Goal: Complete application form

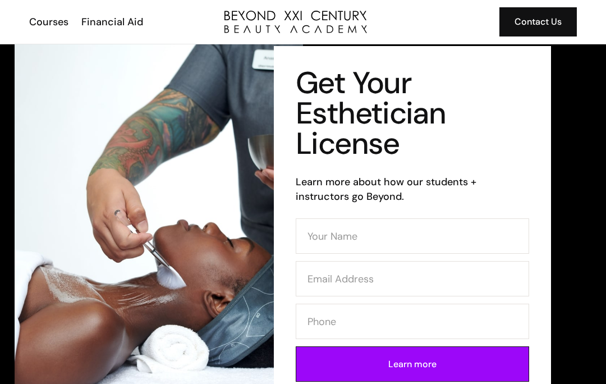
scroll to position [23, 0]
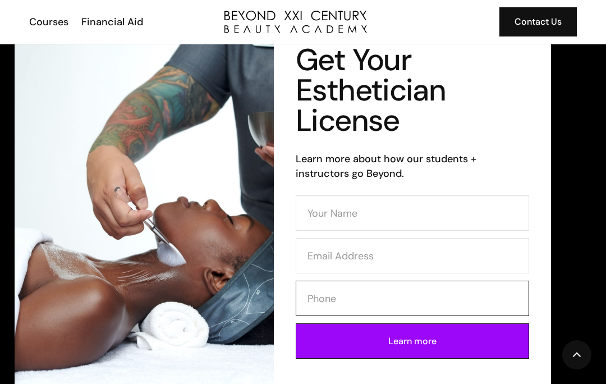
click at [331, 299] on input "Contact Form (Esthi)" at bounding box center [412, 297] width 233 height 35
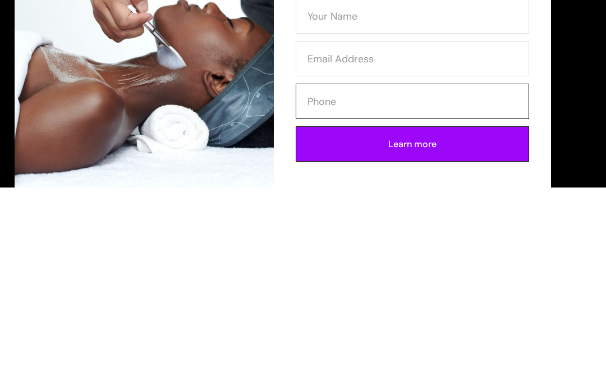
scroll to position [244, 0]
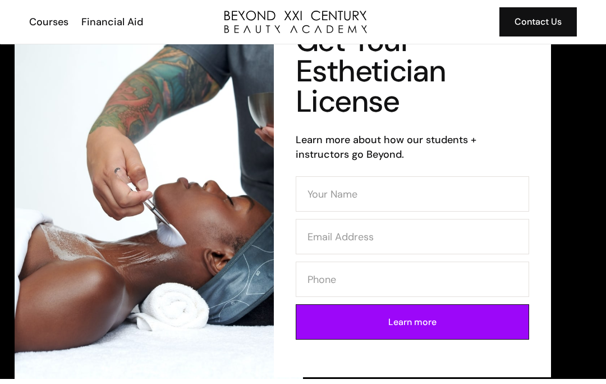
scroll to position [41, 0]
click at [387, 189] on input "Contact Form (Esthi)" at bounding box center [412, 194] width 233 height 35
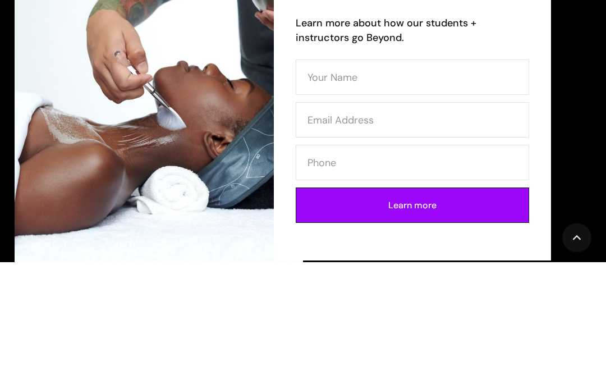
click at [550, 94] on div "Get Your Esthetician License Learn more about how our students + instructors go…" at bounding box center [412, 190] width 277 height 373
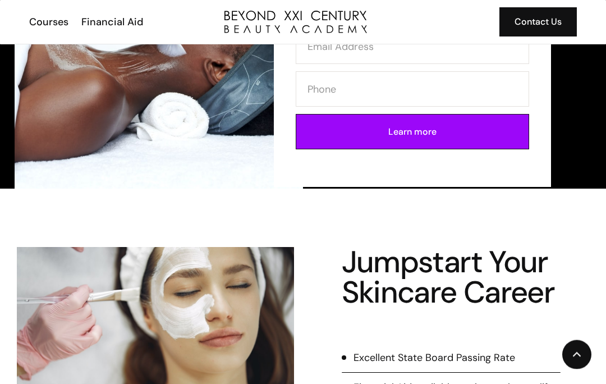
scroll to position [232, 0]
click at [451, 90] on input "Contact Form (Esthi)" at bounding box center [412, 88] width 233 height 35
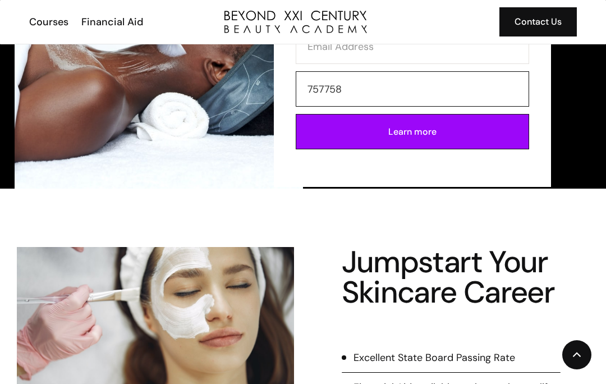
type input "757758"
click at [590, 104] on div "Get Your Esthetician License Learn more about how our students + instructors go…" at bounding box center [447, 0] width 288 height 373
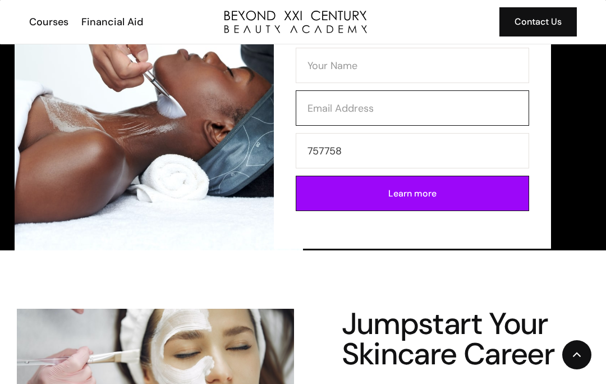
click at [428, 101] on input "Contact Form (Esthi)" at bounding box center [412, 107] width 233 height 35
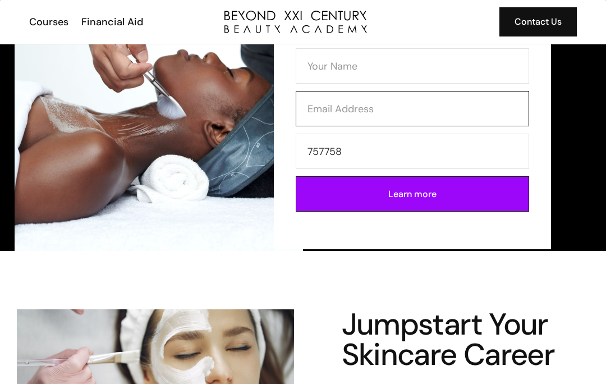
scroll to position [170, 0]
